Goal: Information Seeking & Learning: Learn about a topic

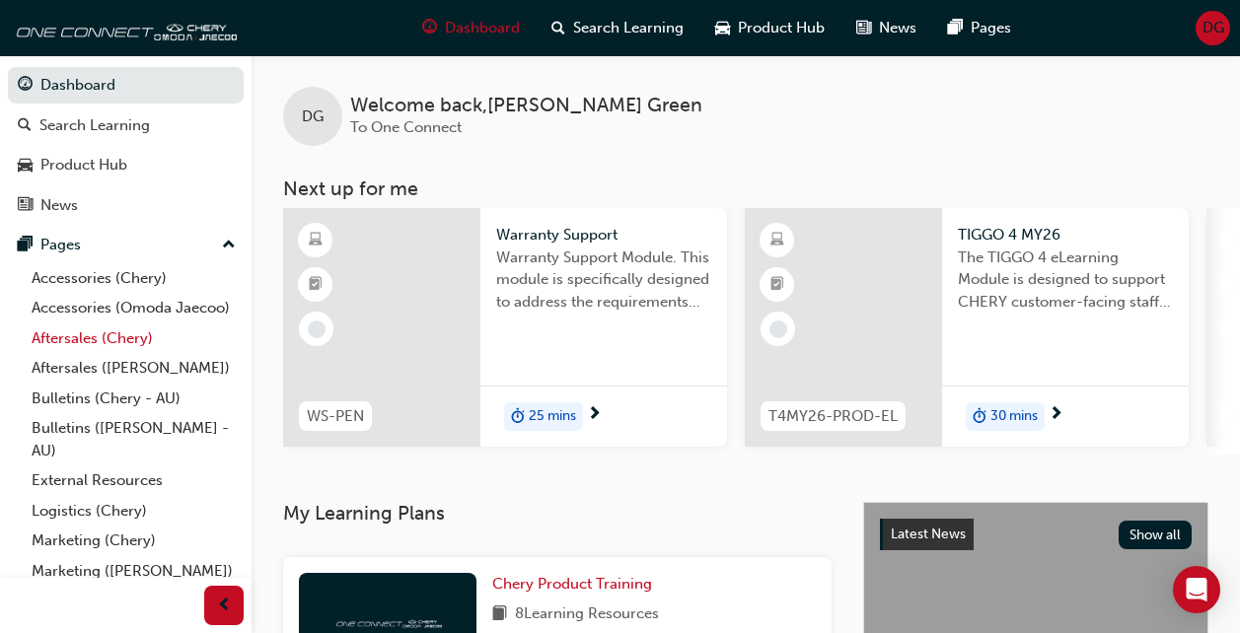
click at [110, 354] on link "Aftersales (Chery)" at bounding box center [134, 338] width 220 height 31
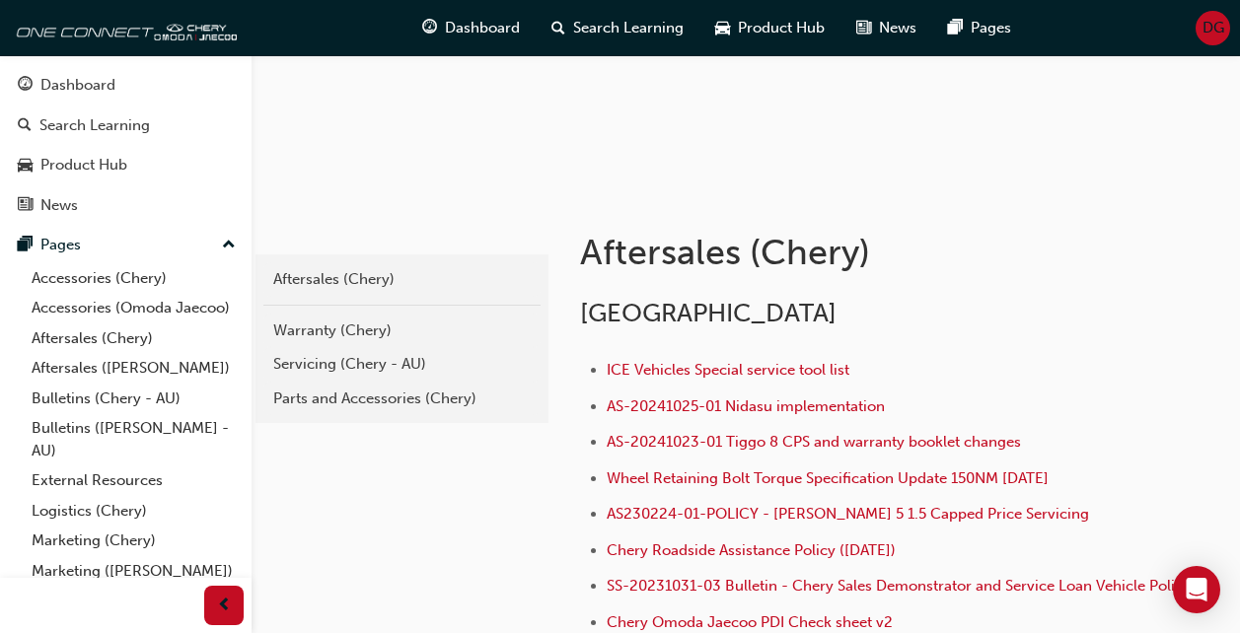
scroll to position [197, 0]
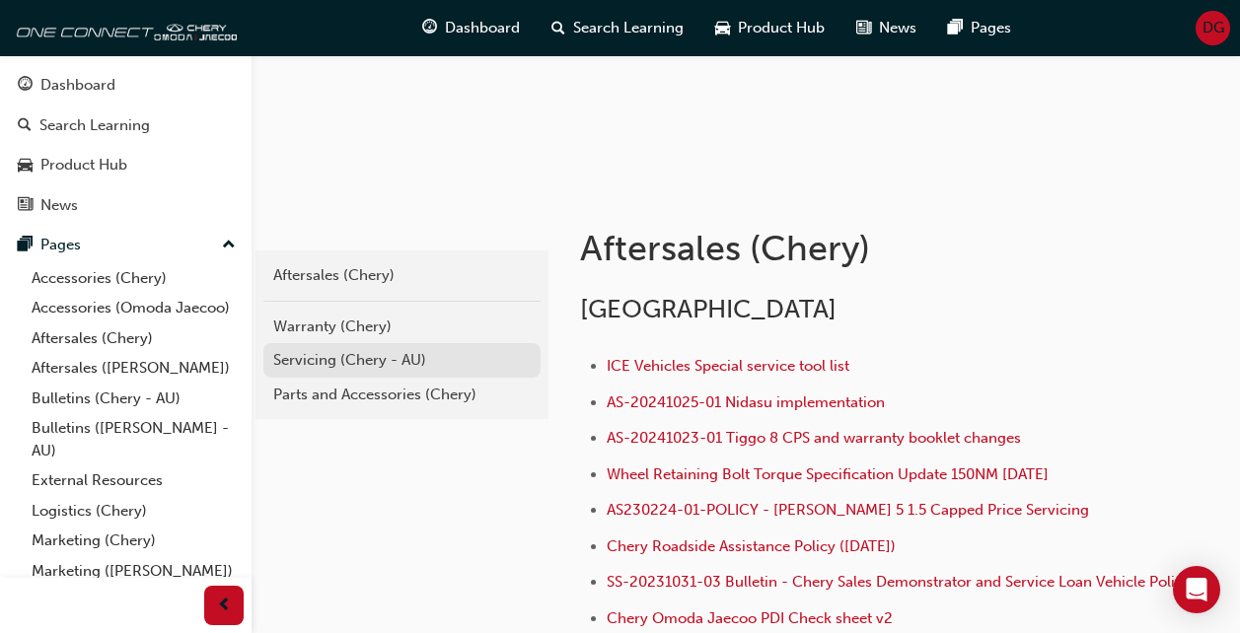
click at [300, 361] on div "Servicing (Chery - AU)" at bounding box center [401, 360] width 257 height 23
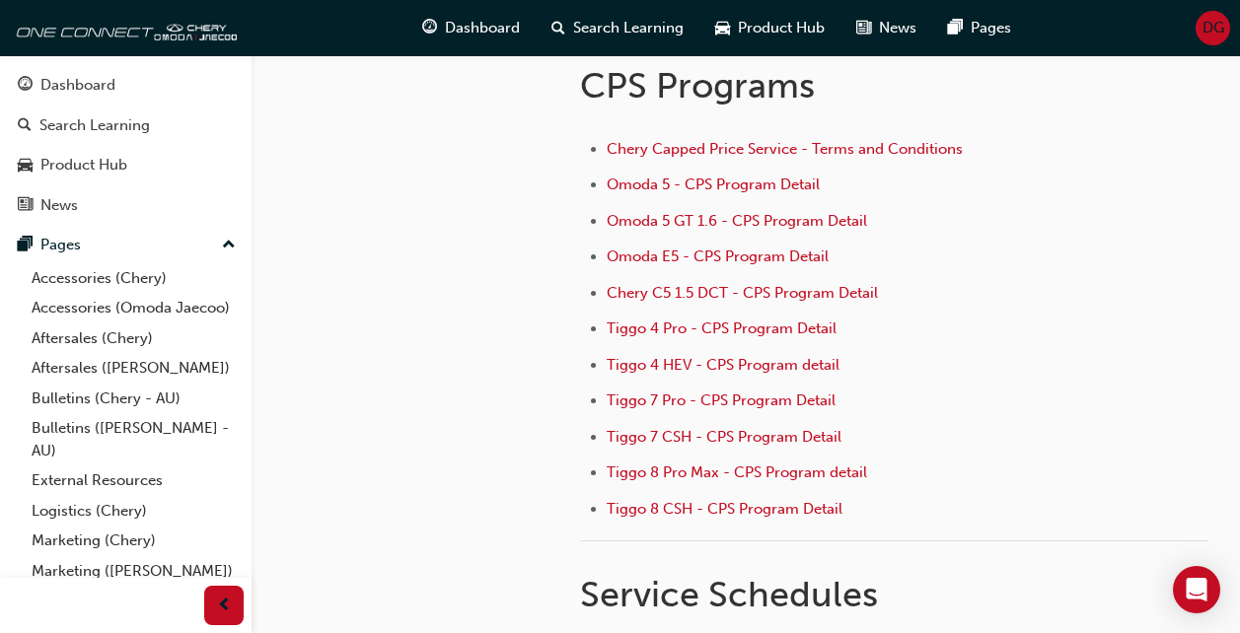
scroll to position [197, 0]
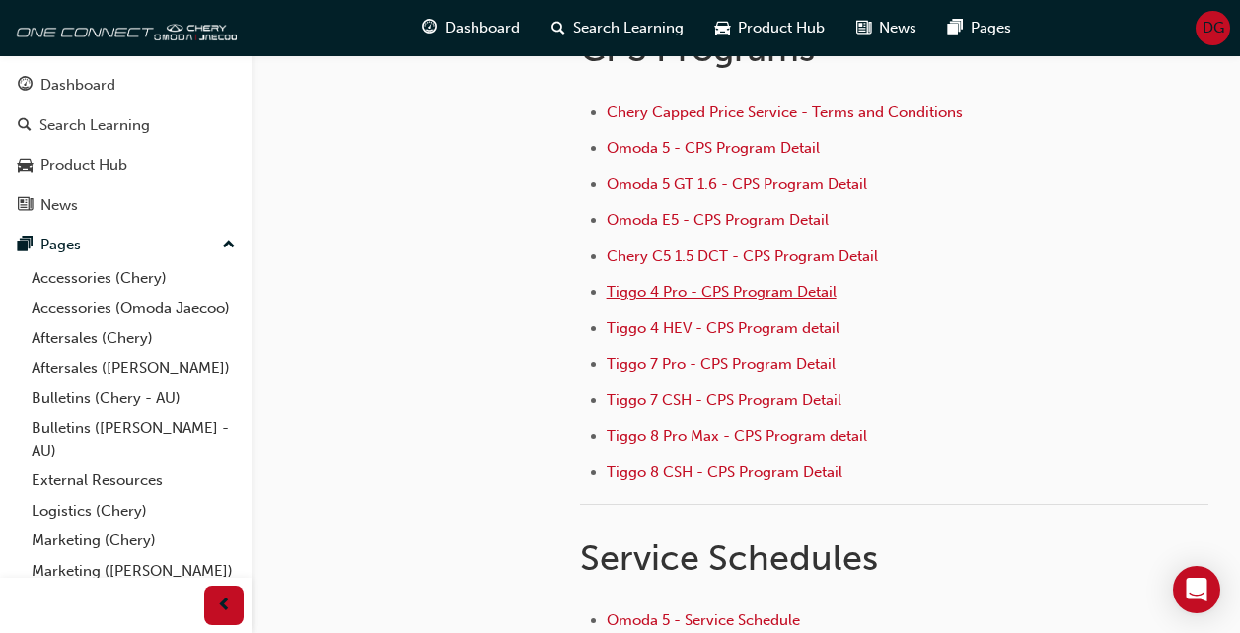
click at [616, 299] on span "Tiggo 4 Pro - CPS Program Detail" at bounding box center [721, 292] width 230 height 18
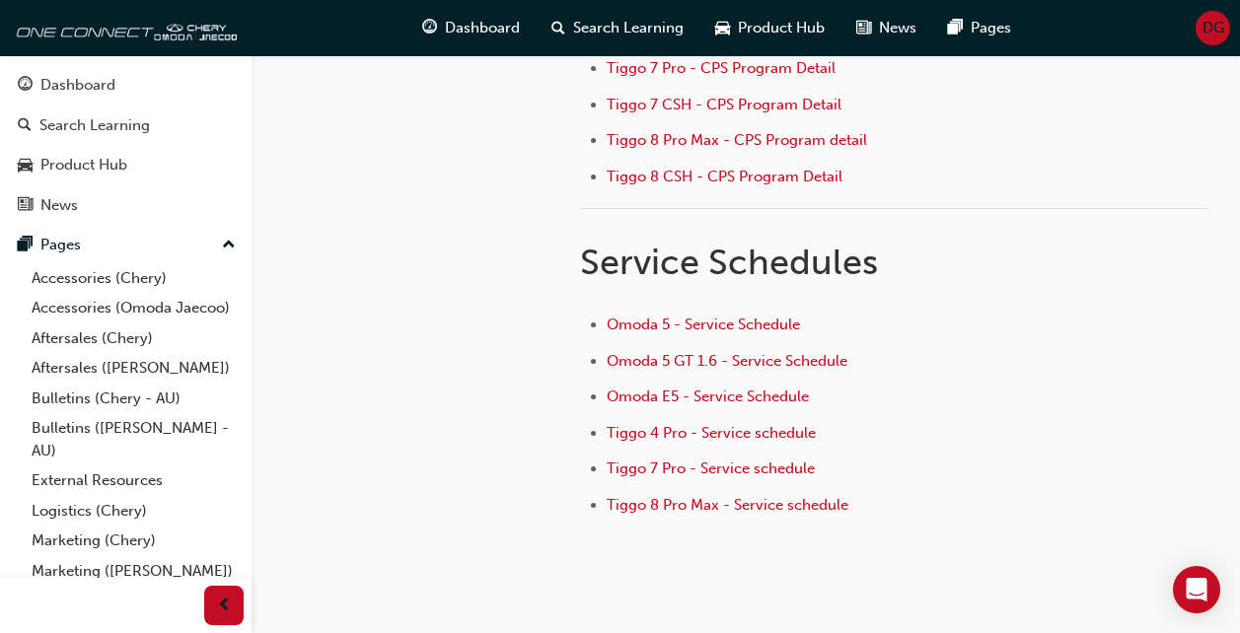
scroll to position [99, 0]
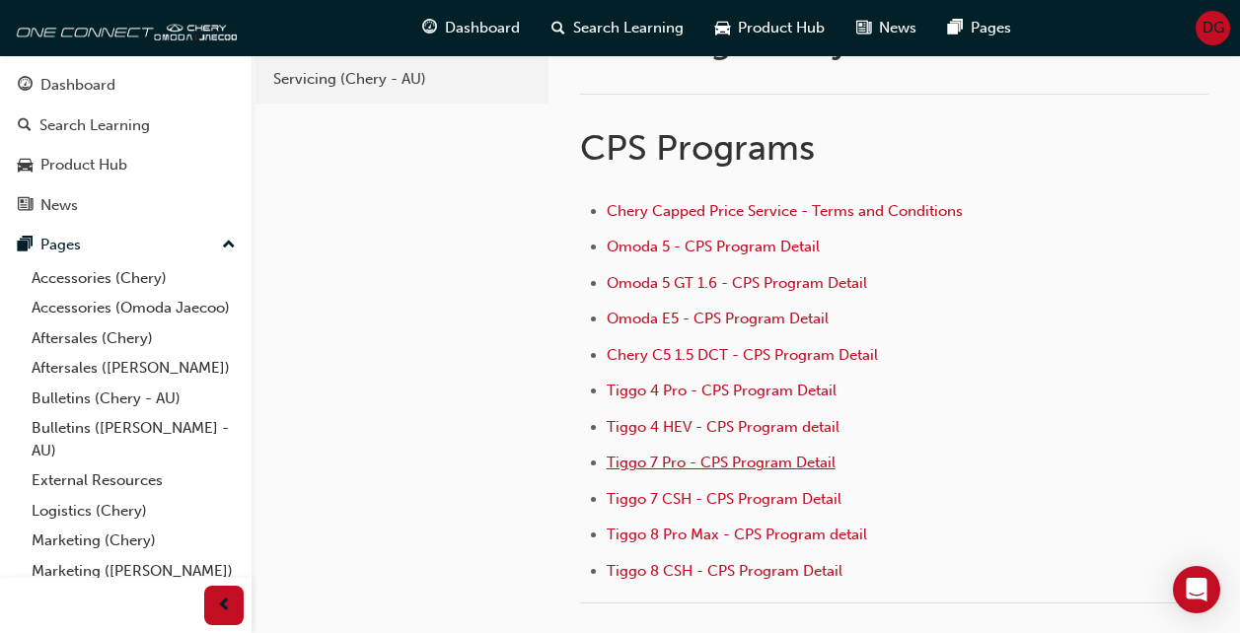
click at [687, 463] on span "Tiggo 7 Pro - CPS Program Detail" at bounding box center [720, 463] width 229 height 18
